Goal: Information Seeking & Learning: Compare options

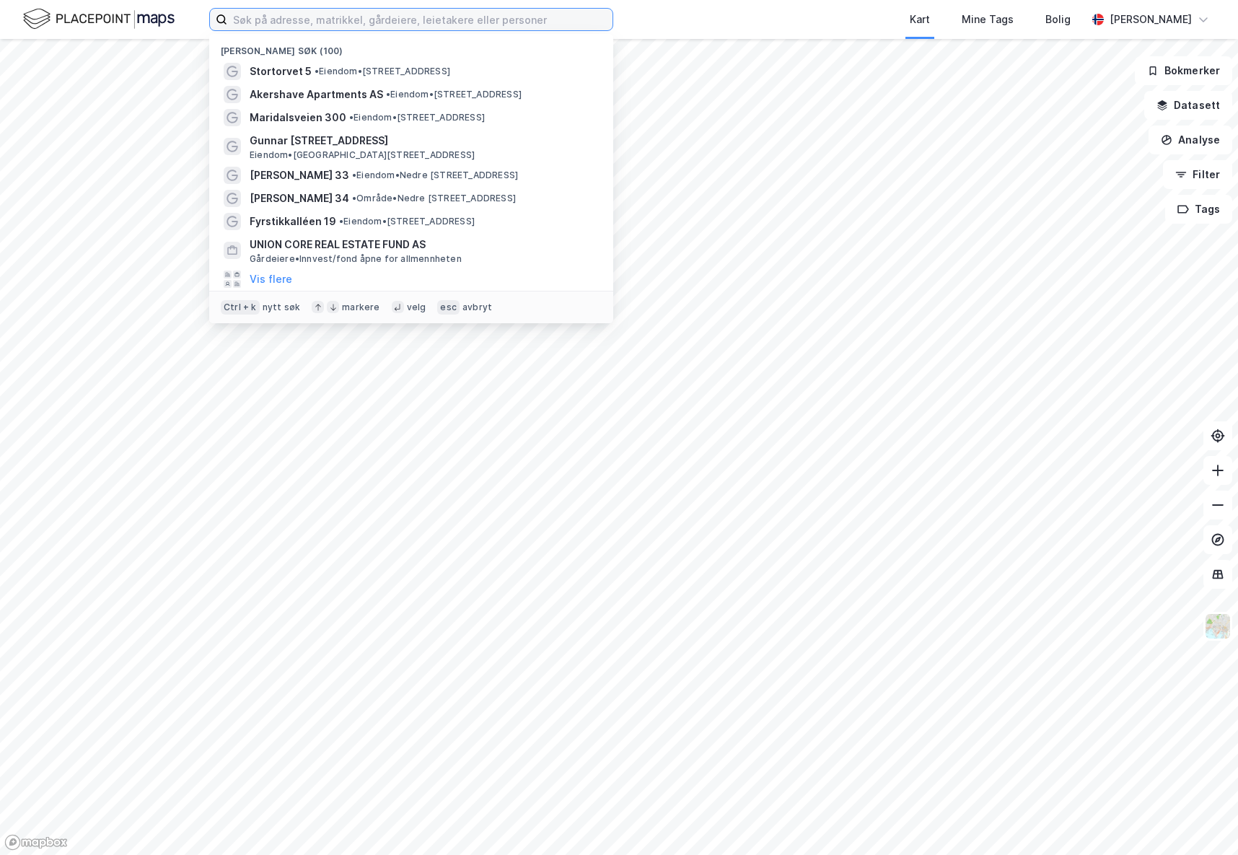
click at [338, 11] on input at bounding box center [419, 20] width 385 height 22
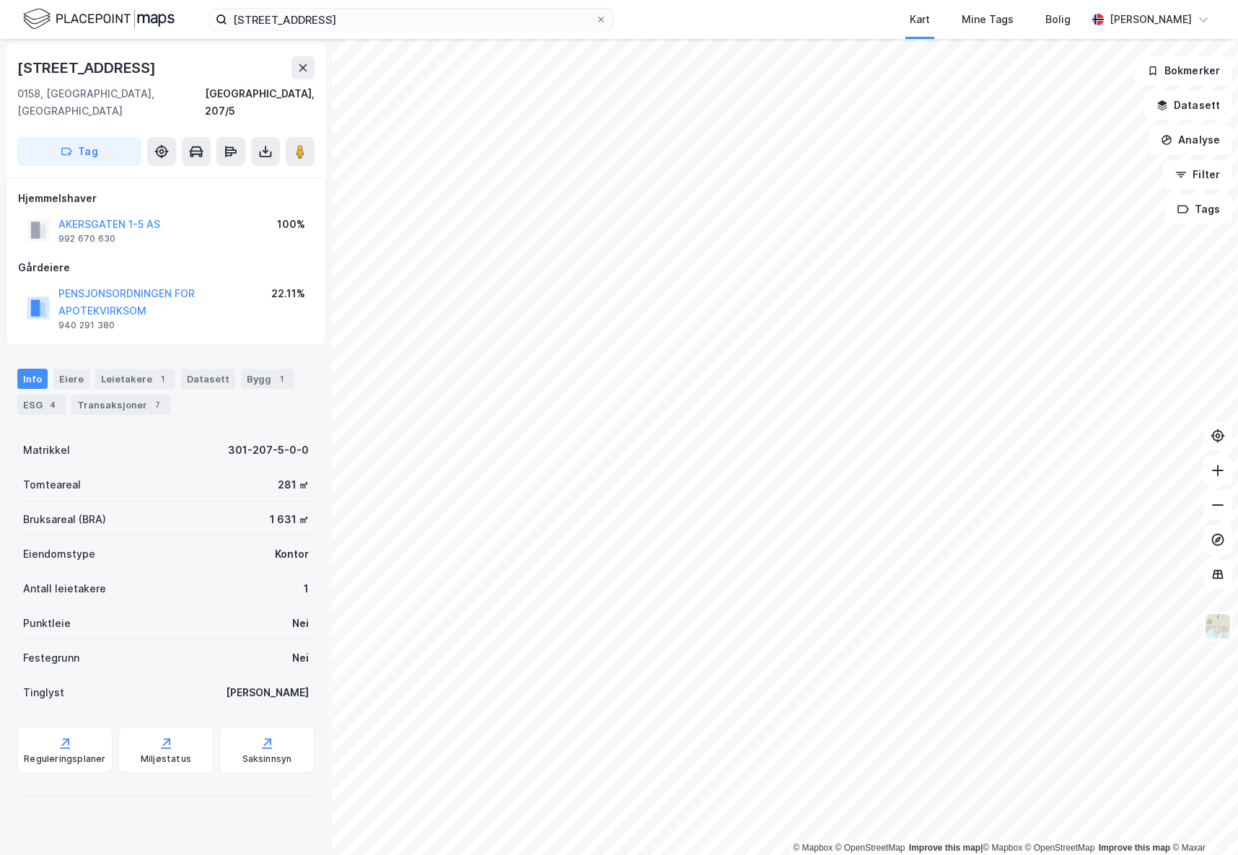
click at [117, 375] on div "Info [PERSON_NAME] 1 Datasett Bygg 1 ESG 4 Transaksjoner 7" at bounding box center [165, 392] width 297 height 46
click at [120, 395] on div "Transaksjoner 7" at bounding box center [120, 405] width 99 height 20
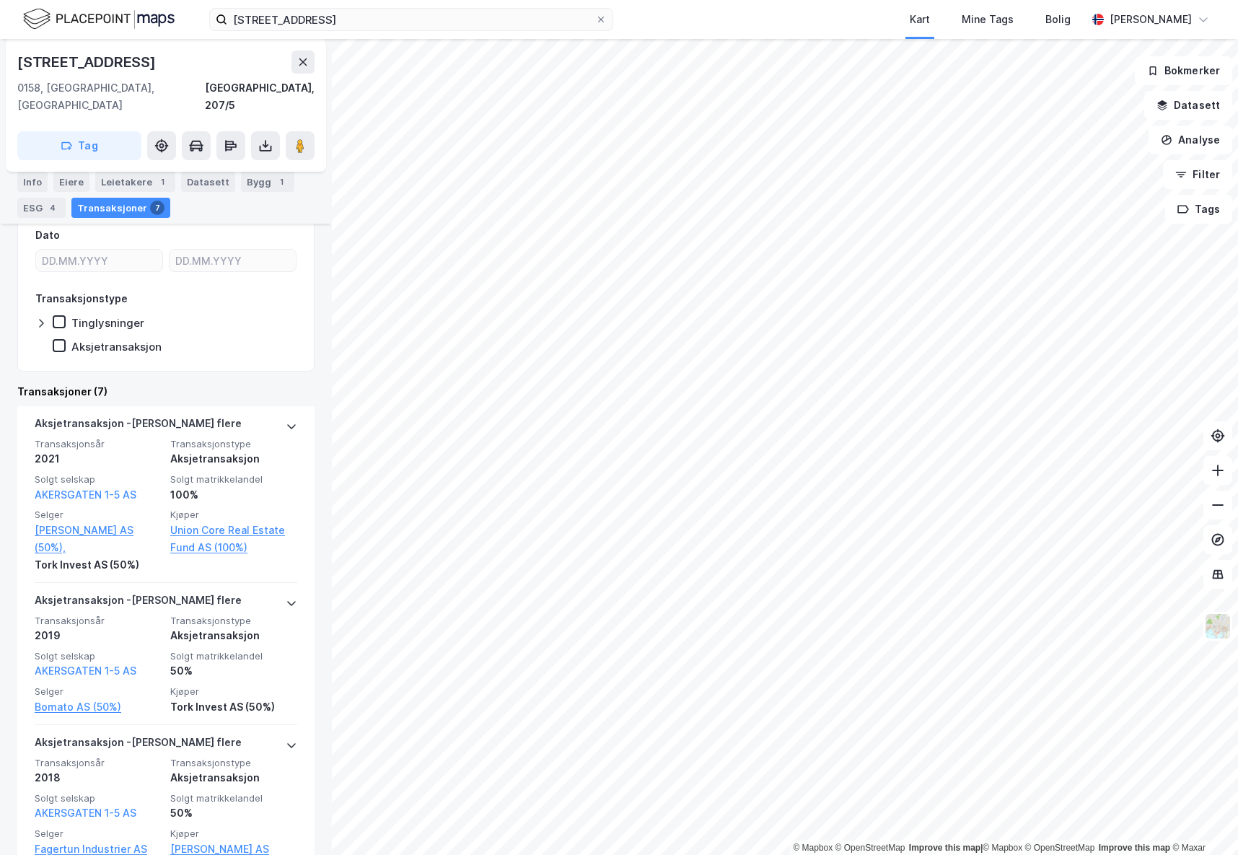
scroll to position [325, 0]
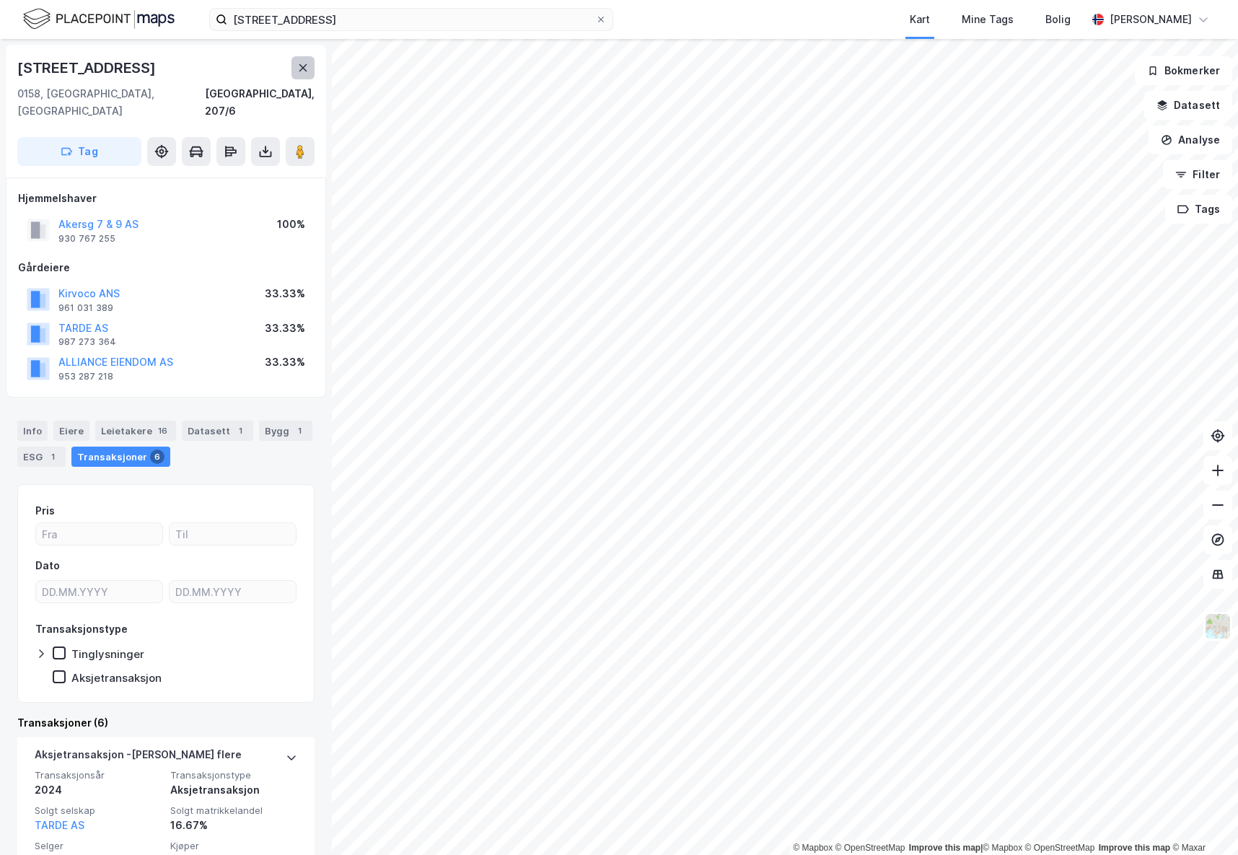
click at [295, 76] on button at bounding box center [302, 67] width 23 height 23
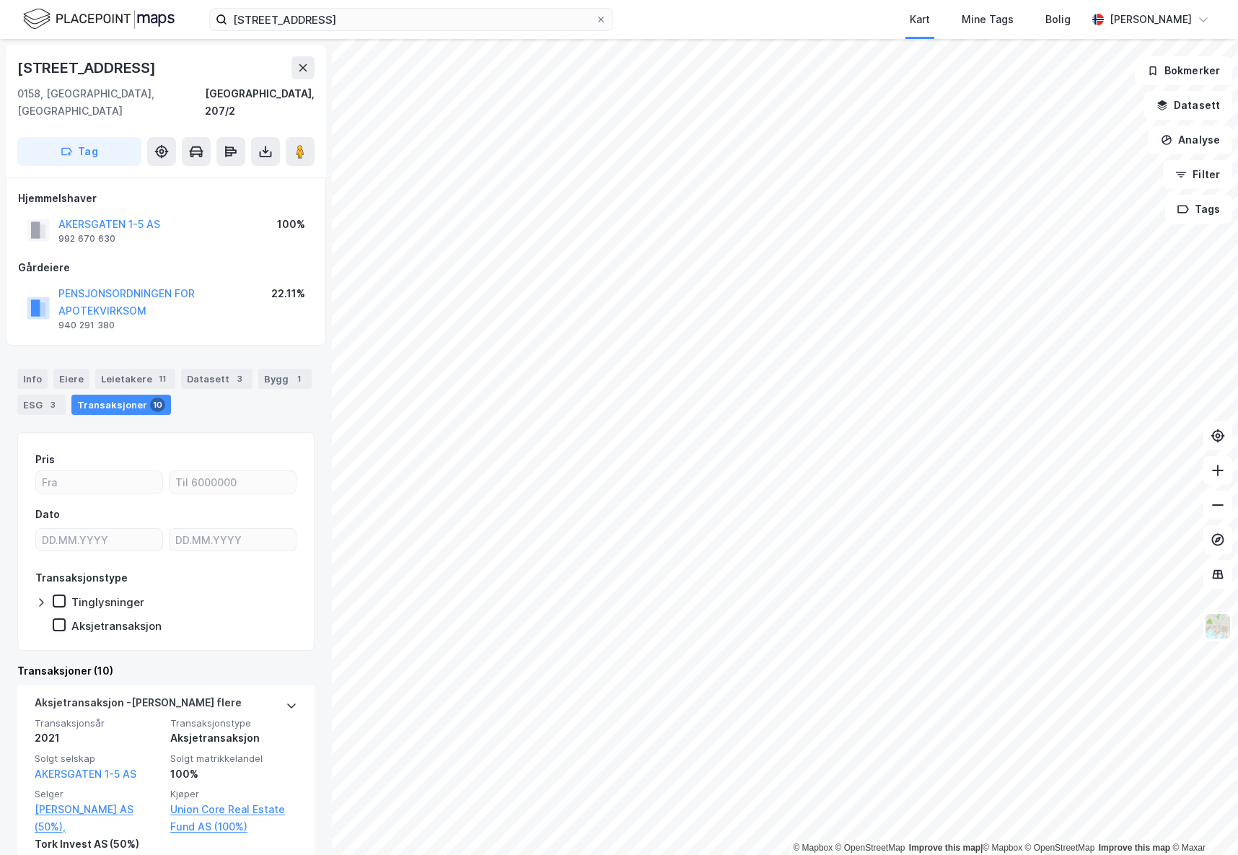
click at [314, 34] on div "[STREET_ADDRESS] Kart Mine Tags Bolig [PERSON_NAME]" at bounding box center [619, 19] width 1238 height 39
click at [303, 16] on input "[STREET_ADDRESS]" at bounding box center [411, 20] width 368 height 22
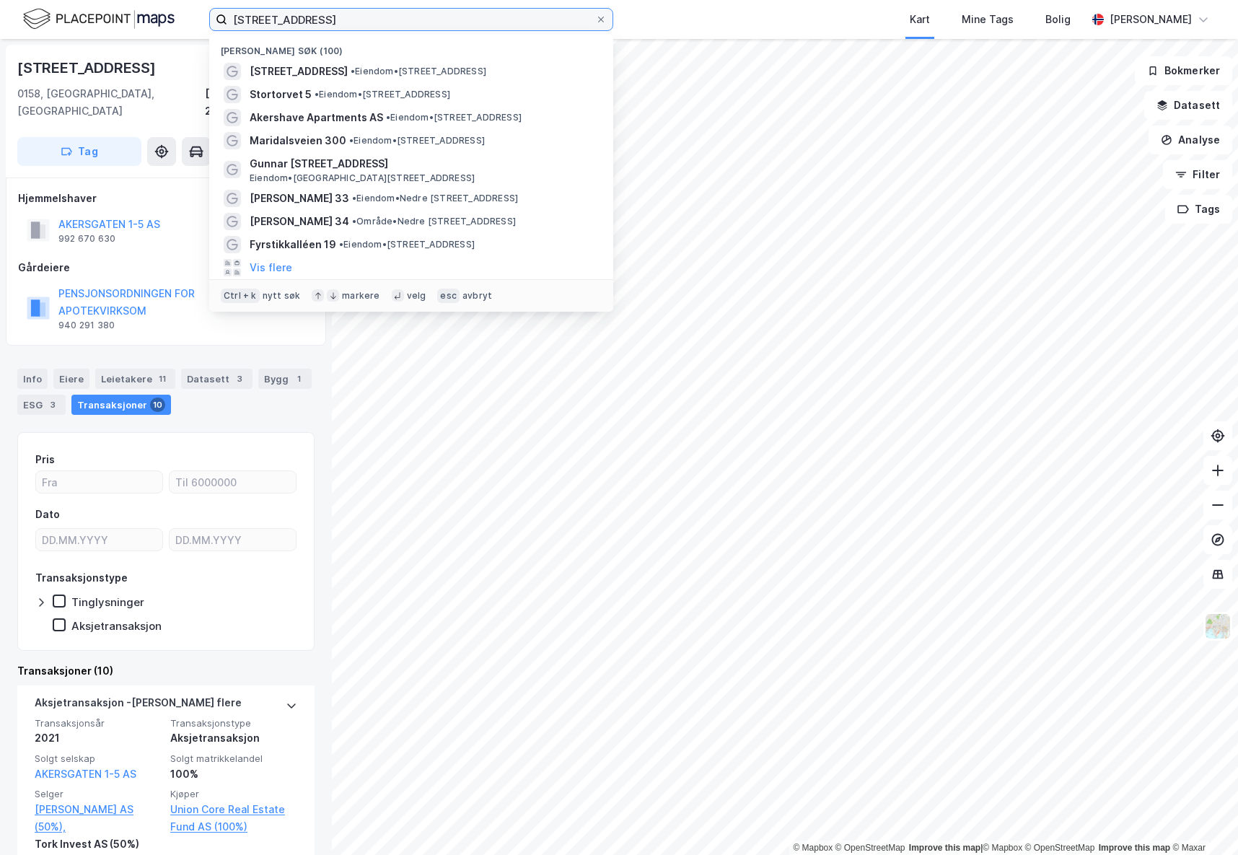
click at [303, 16] on input "[STREET_ADDRESS]" at bounding box center [411, 20] width 368 height 22
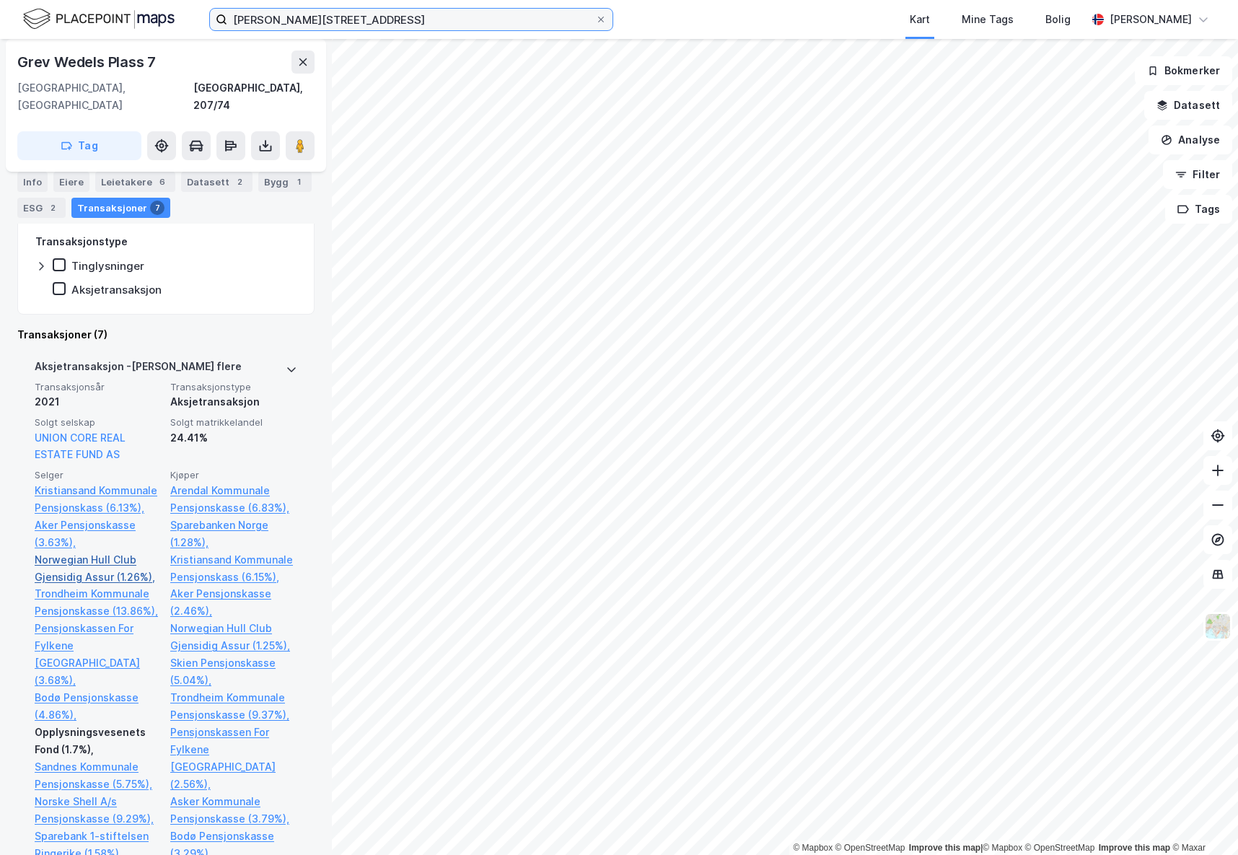
scroll to position [108, 0]
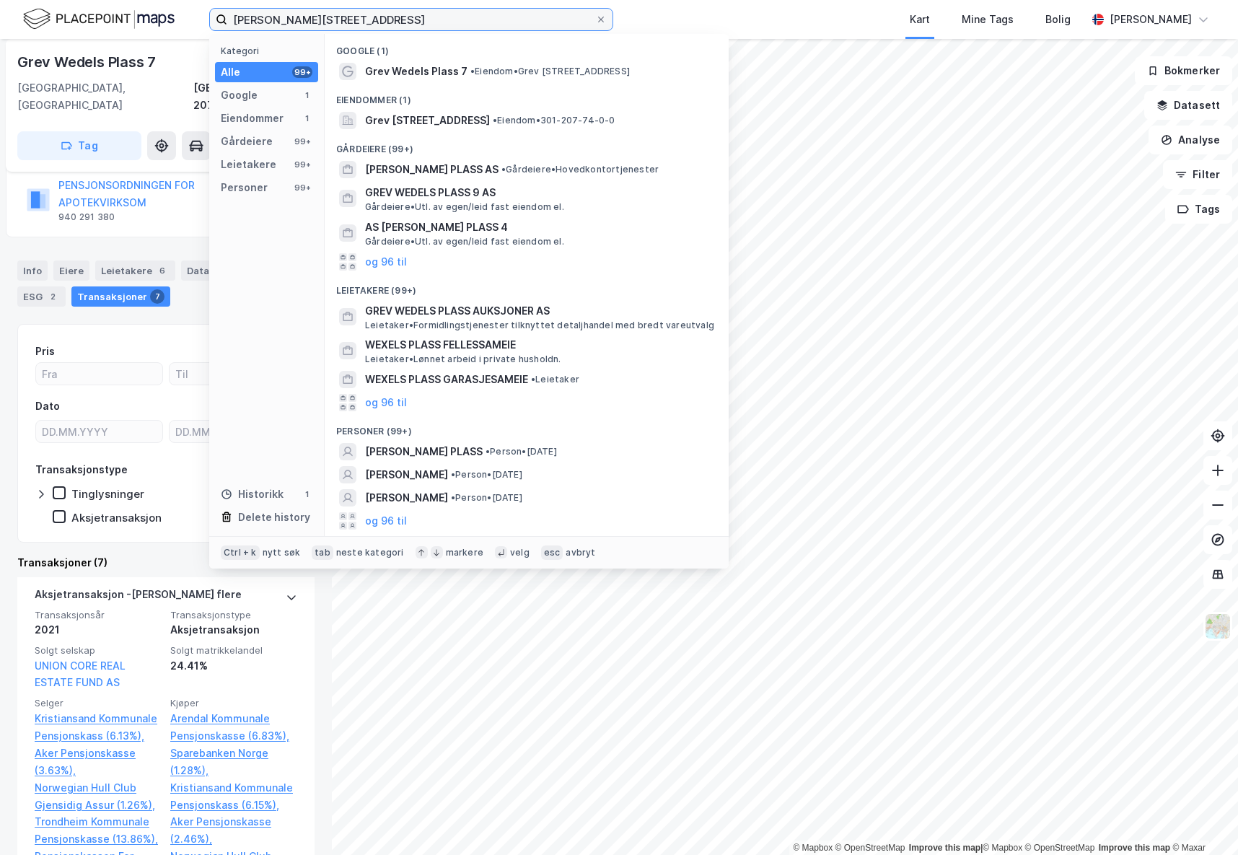
click at [295, 18] on input "[PERSON_NAME][STREET_ADDRESS]" at bounding box center [411, 20] width 368 height 22
click at [295, 17] on input "[PERSON_NAME][STREET_ADDRESS]" at bounding box center [411, 20] width 368 height 22
paste input "[PERSON_NAME][STREET_ADDRESS]"
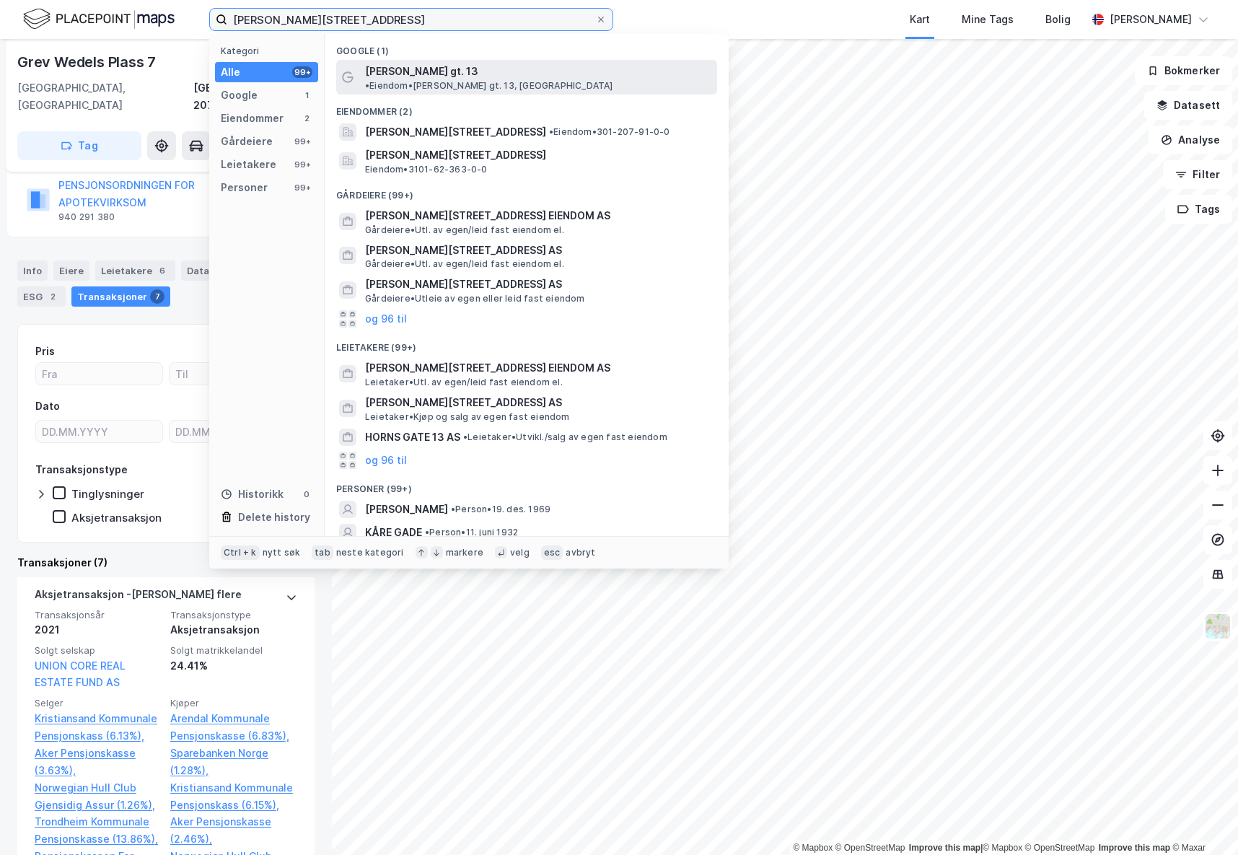
type input "[PERSON_NAME][STREET_ADDRESS]"
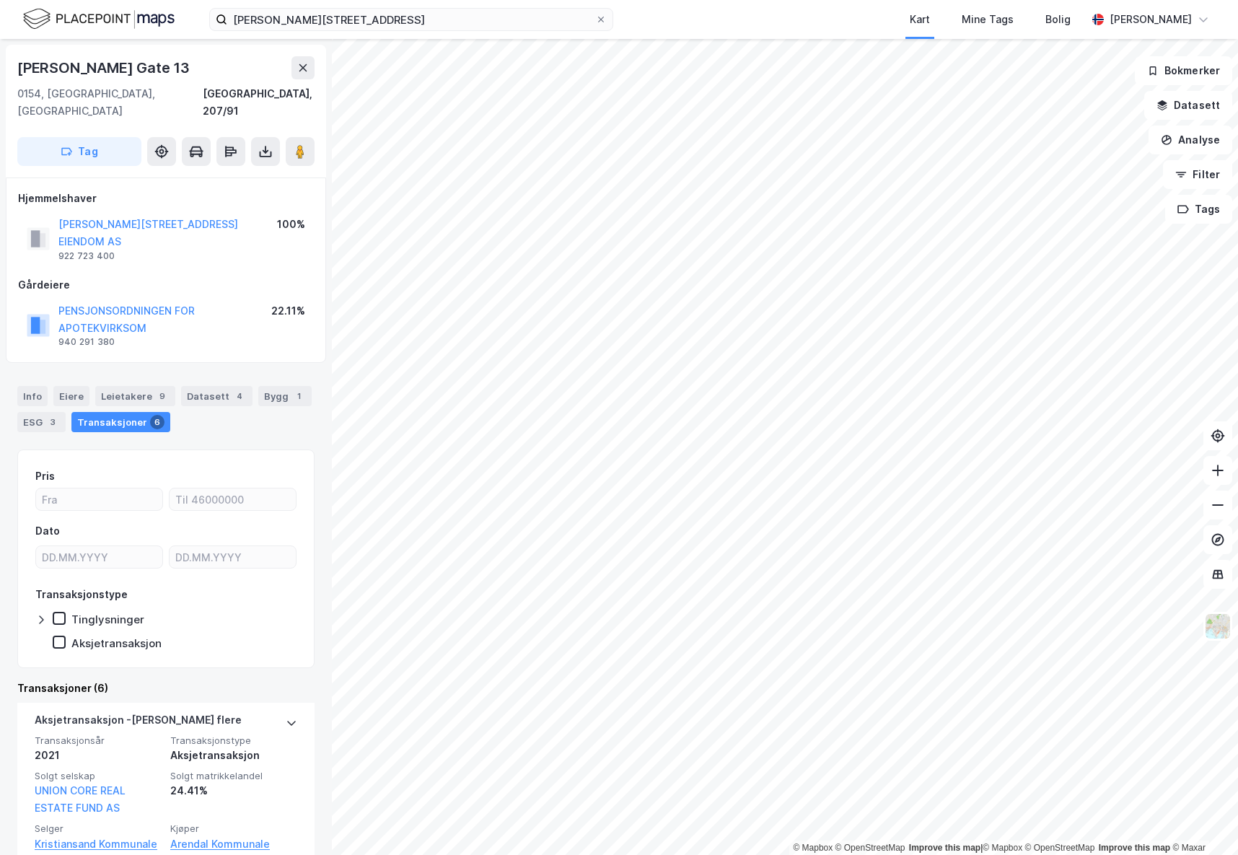
click at [113, 57] on div "[PERSON_NAME] Gate 13" at bounding box center [104, 67] width 175 height 23
click at [107, 65] on div "[PERSON_NAME] Gate 13" at bounding box center [104, 67] width 175 height 23
copy div "[PERSON_NAME] Gate 13"
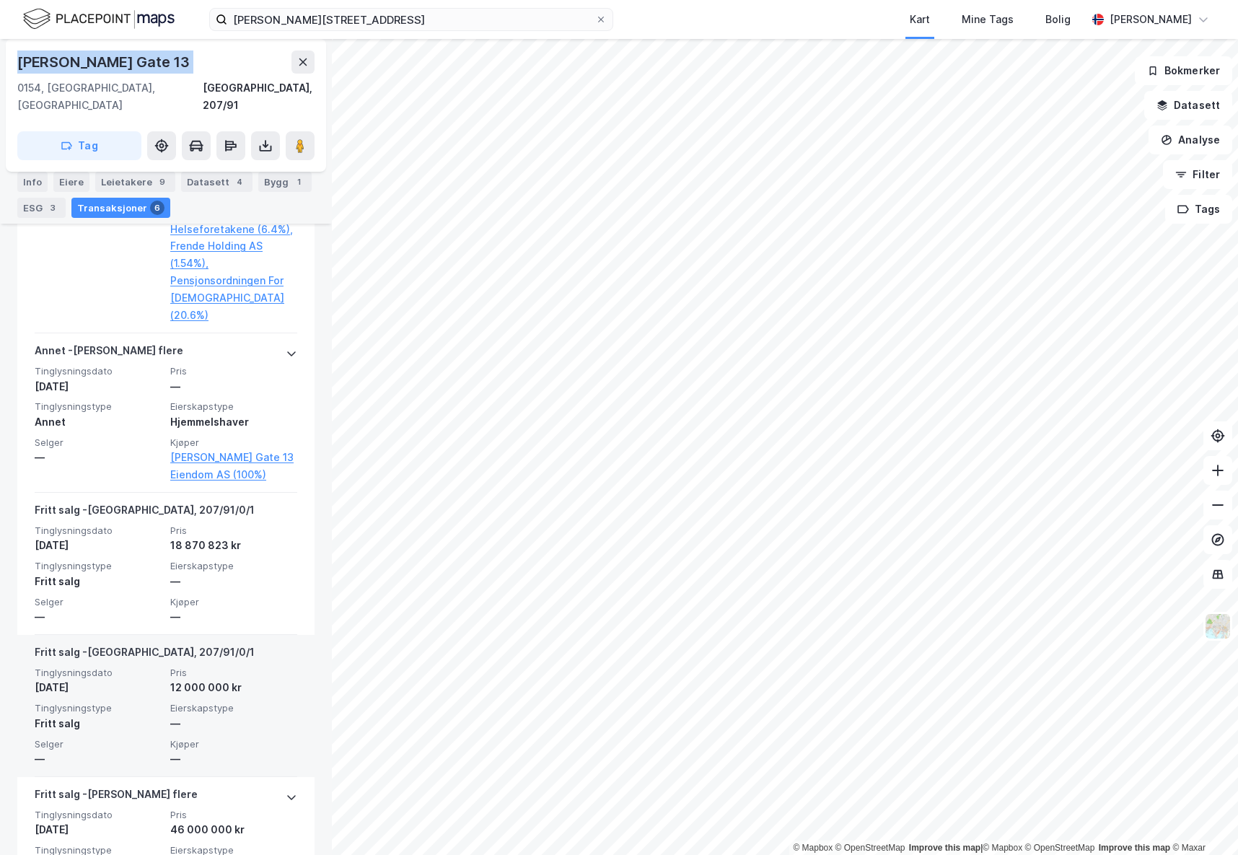
scroll to position [1190, 0]
